Goal: Task Accomplishment & Management: Use online tool/utility

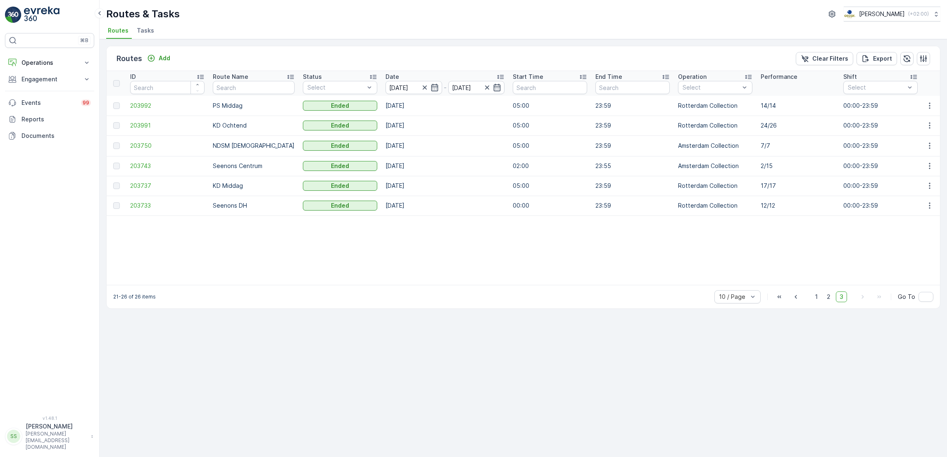
click at [142, 36] on li "Tasks" at bounding box center [146, 32] width 22 height 14
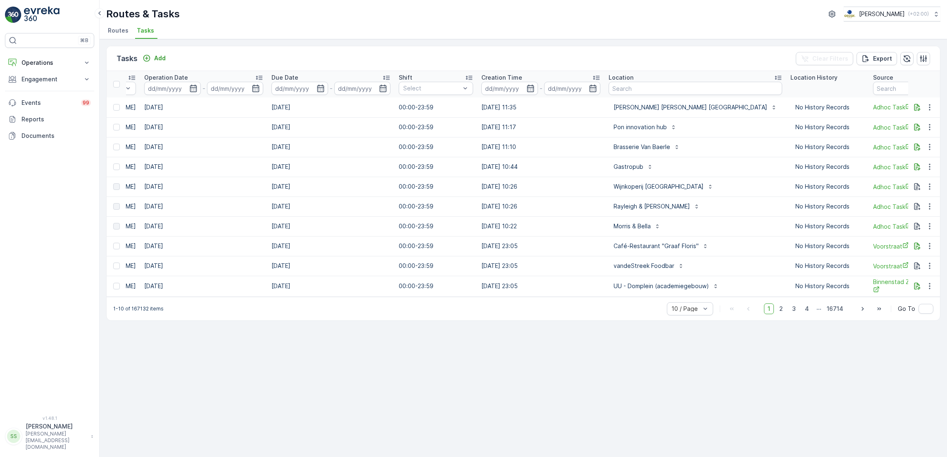
scroll to position [0, 331]
click at [629, 88] on input "text" at bounding box center [696, 88] width 174 height 13
type input "kico"
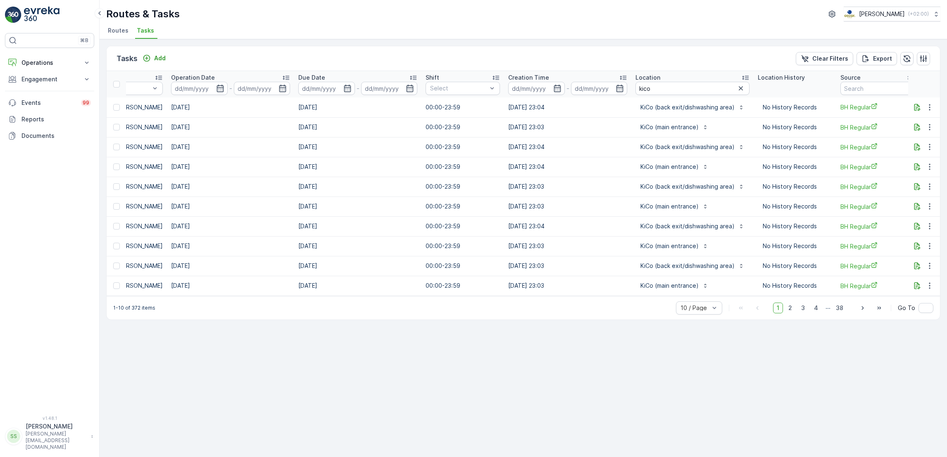
scroll to position [0, 314]
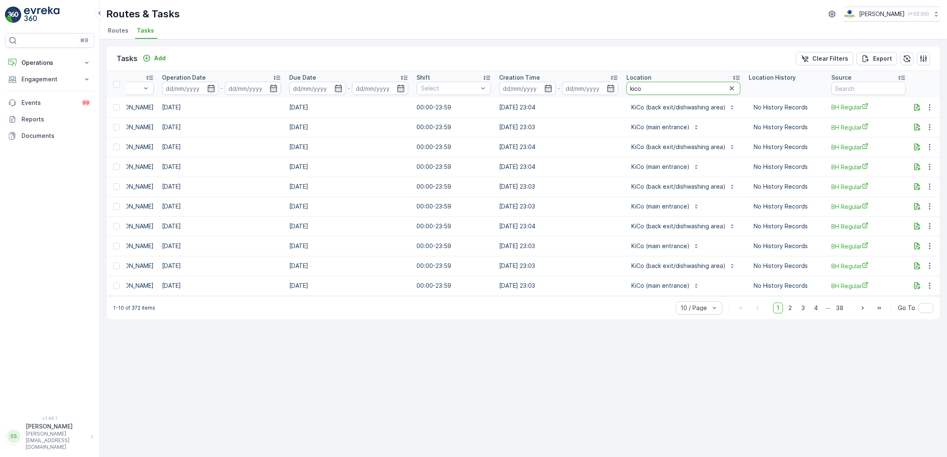
click at [661, 89] on input "kico" at bounding box center [683, 88] width 114 height 13
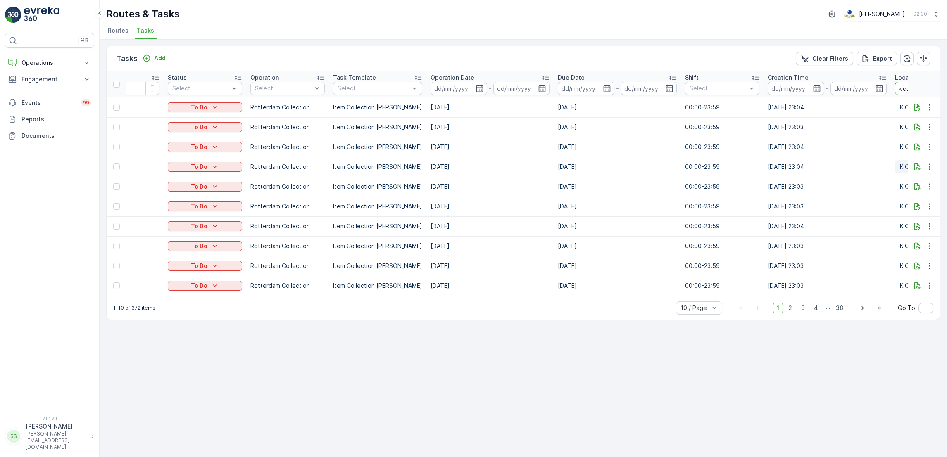
scroll to position [0, 0]
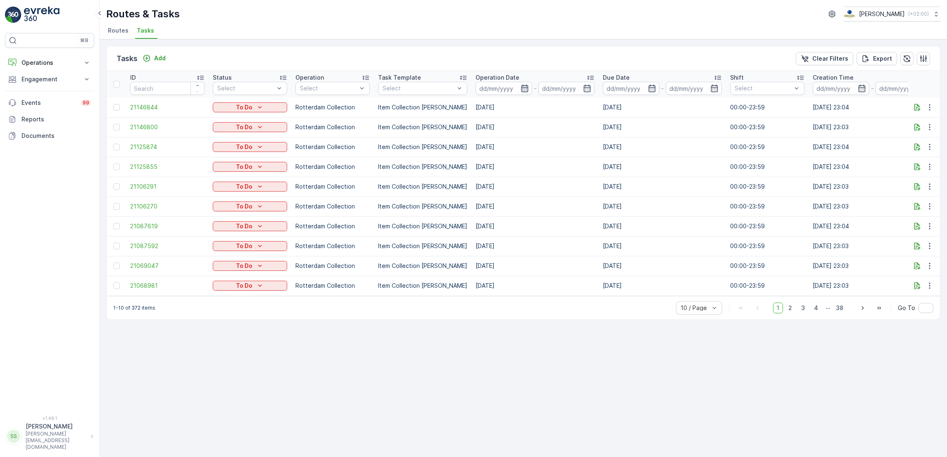
click at [521, 86] on icon "button" at bounding box center [524, 88] width 7 height 7
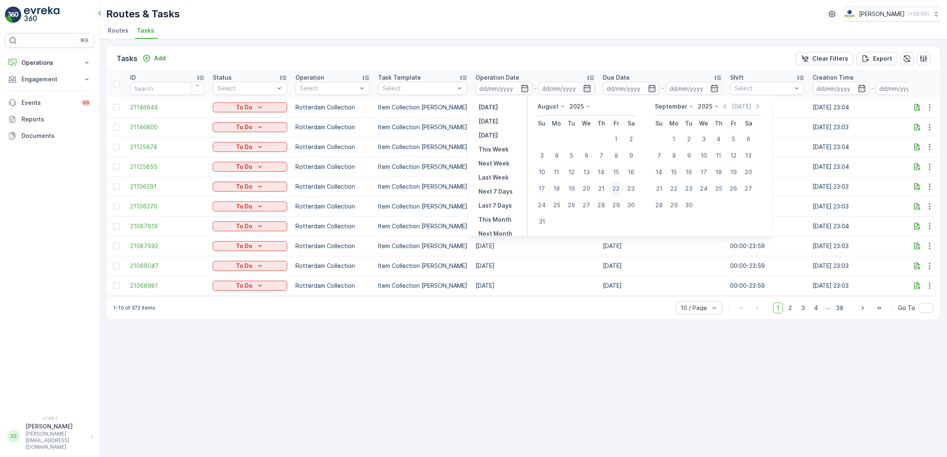
click at [614, 186] on div "22" at bounding box center [615, 188] width 13 height 13
type input "[DATE]"
click at [614, 186] on div "22" at bounding box center [615, 188] width 13 height 13
type input "[DATE]"
click at [614, 186] on div "22" at bounding box center [615, 188] width 13 height 13
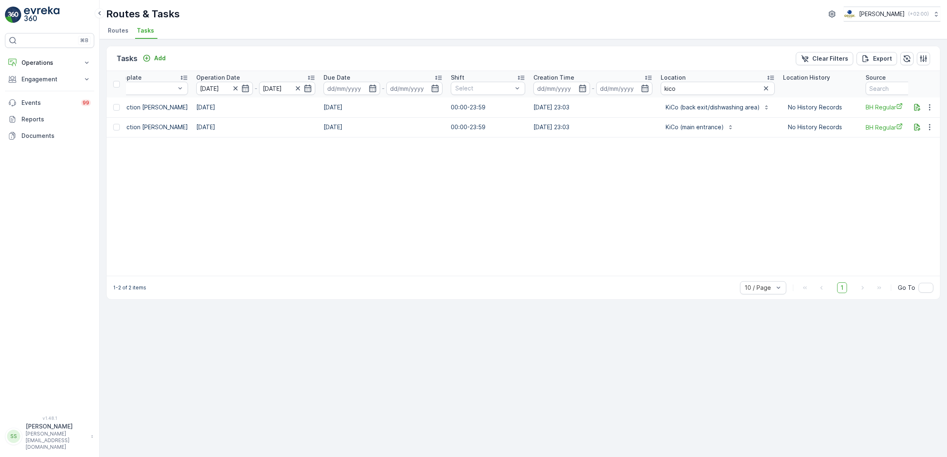
scroll to position [0, 473]
